Goal: Entertainment & Leisure: Consume media (video, audio)

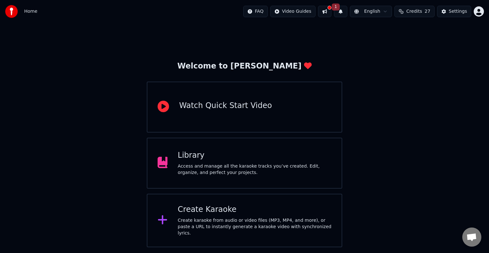
click at [345, 10] on button "1" at bounding box center [340, 11] width 13 height 11
click at [330, 12] on button at bounding box center [324, 11] width 13 height 11
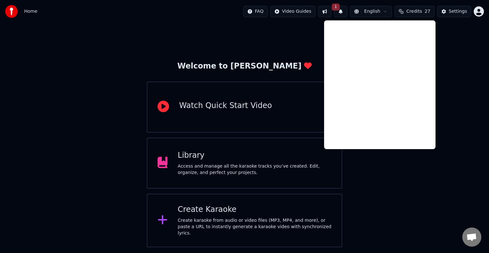
click at [422, 12] on span "Credits" at bounding box center [415, 11] width 16 height 6
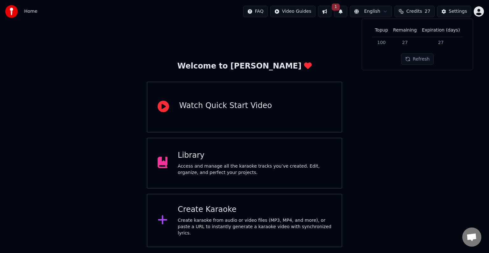
click at [396, 162] on div "Welcome to Youka Watch Quick Start Video Library Access and manage all the kara…" at bounding box center [244, 135] width 489 height 224
click at [231, 166] on div "Access and manage all the karaoke tracks you’ve created. Edit, organize, and pe…" at bounding box center [255, 169] width 154 height 13
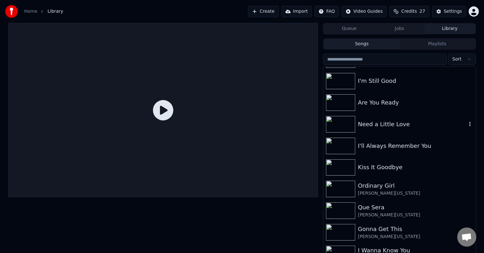
scroll to position [798, 0]
